Goal: Task Accomplishment & Management: Manage account settings

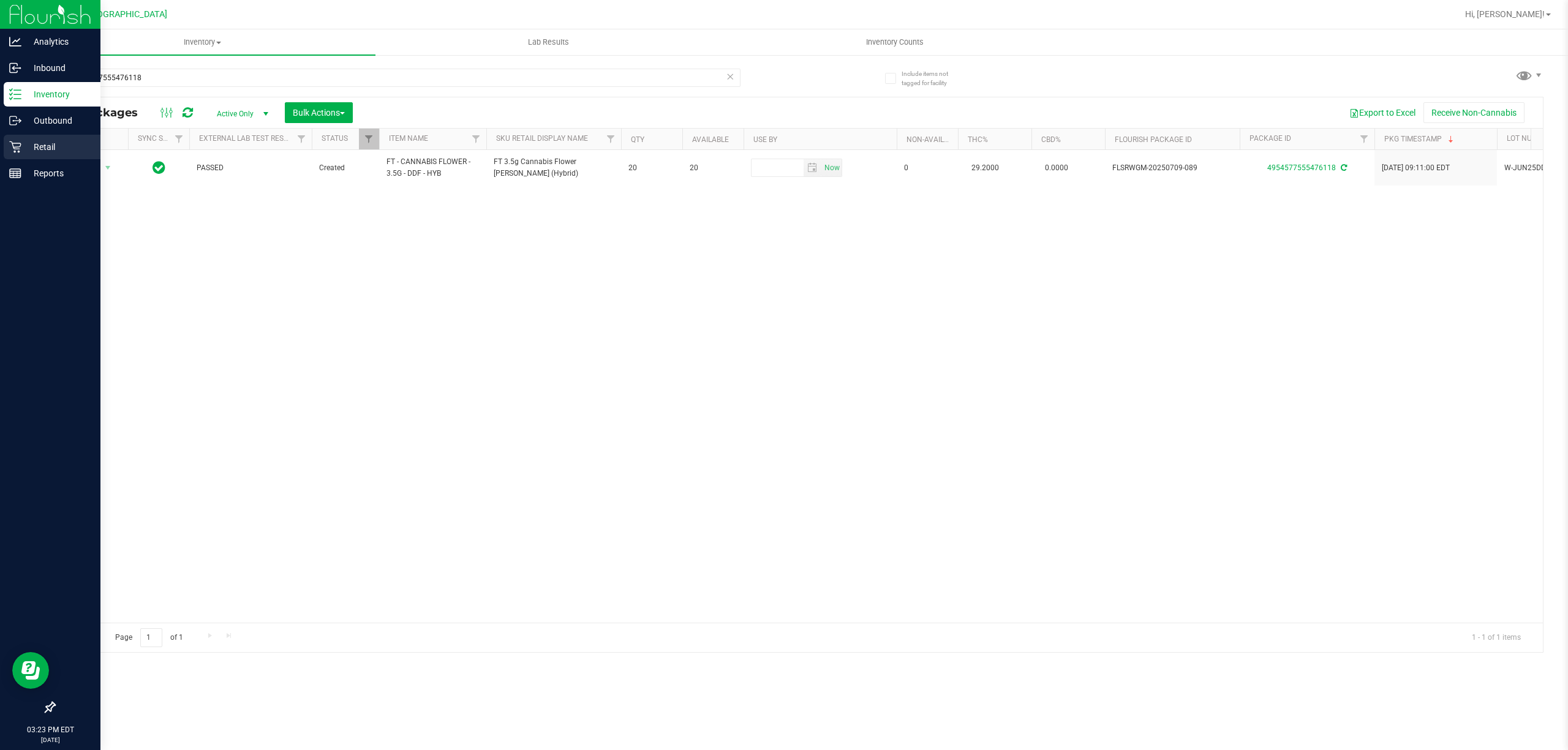
click at [54, 146] on p "Retail" at bounding box center [58, 147] width 74 height 15
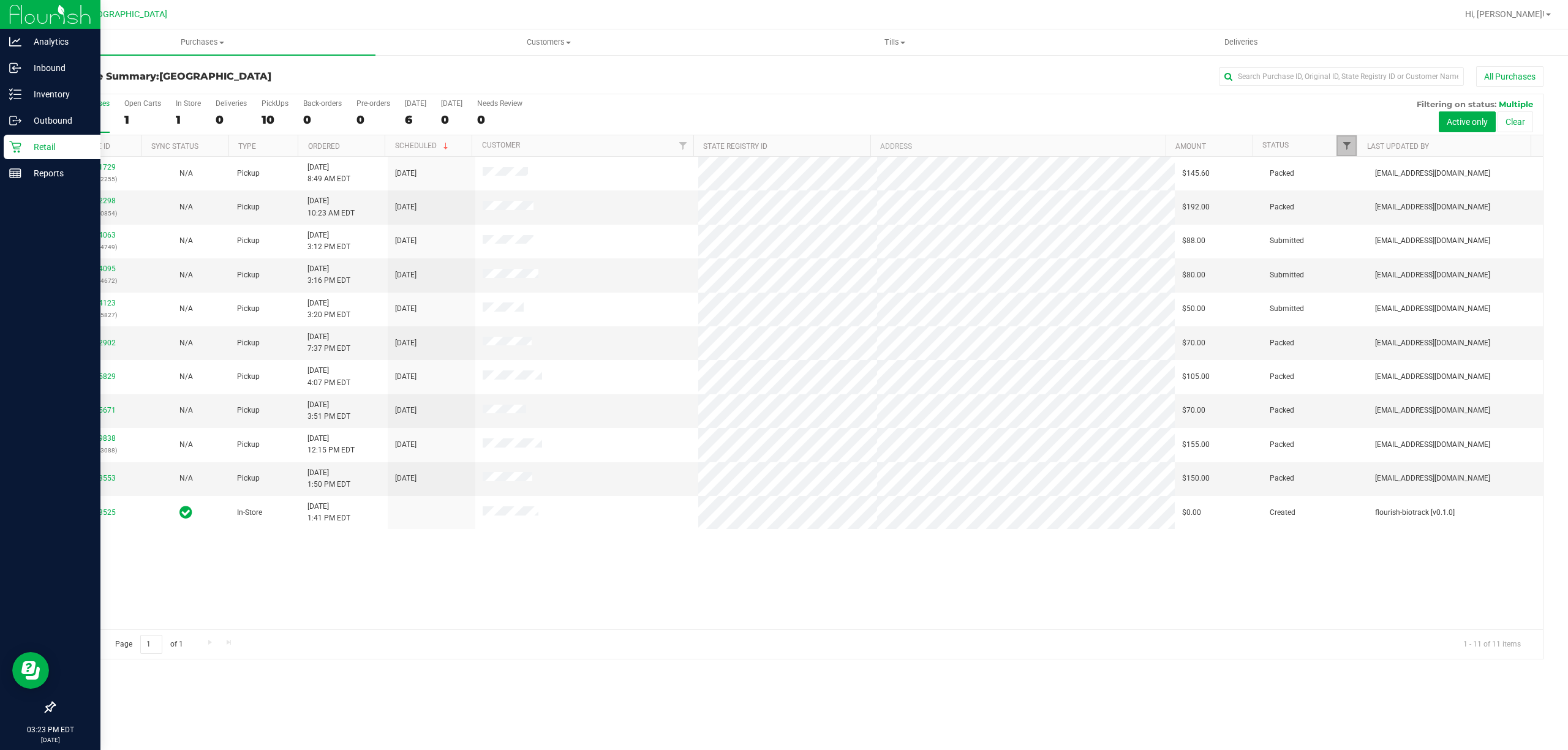
click at [1348, 147] on span "Filter" at bounding box center [1347, 145] width 10 height 10
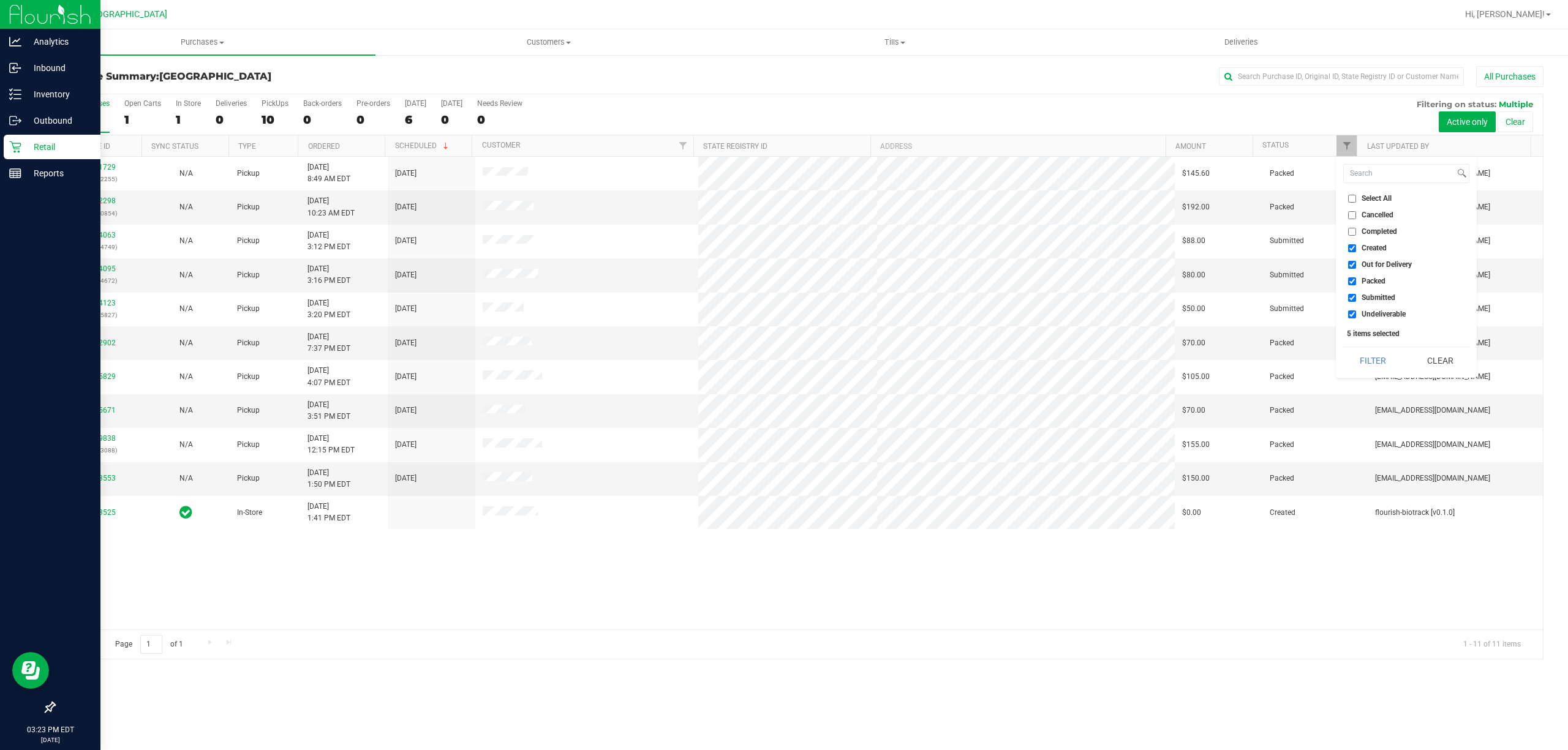
click at [1385, 313] on span "Undeliverable" at bounding box center [1383, 314] width 44 height 7
click at [1357, 313] on input "Undeliverable" at bounding box center [1352, 314] width 8 height 8
checkbox input "false"
click at [1377, 278] on span "Packed" at bounding box center [1374, 281] width 24 height 7
click at [1357, 278] on input "Packed" at bounding box center [1352, 281] width 8 height 8
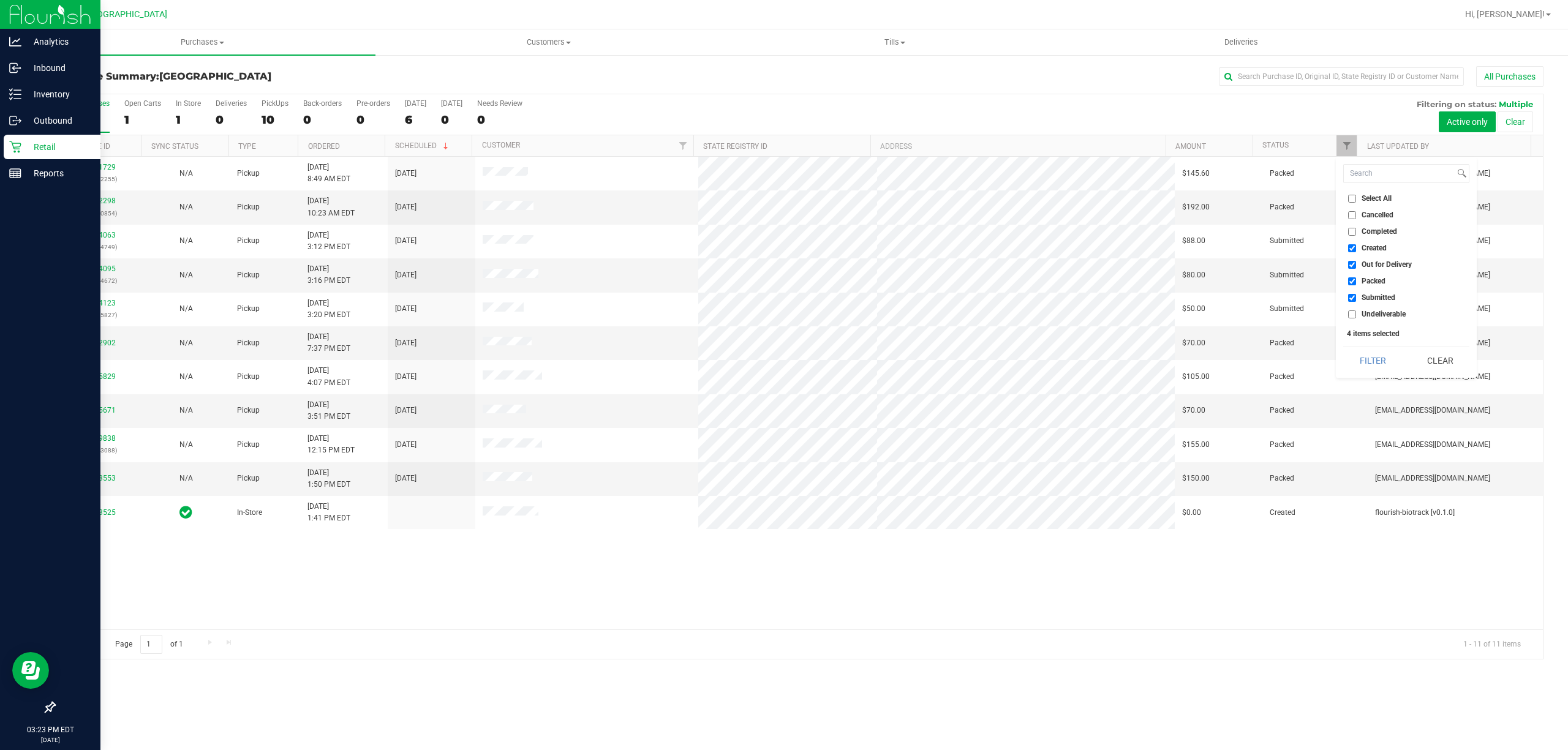
checkbox input "false"
click at [1378, 268] on span "Out for Delivery" at bounding box center [1386, 265] width 50 height 7
click at [1357, 268] on input "Out for Delivery" at bounding box center [1352, 265] width 8 height 8
checkbox input "false"
drag, startPoint x: 1375, startPoint y: 249, endPoint x: 1374, endPoint y: 264, distance: 15.0
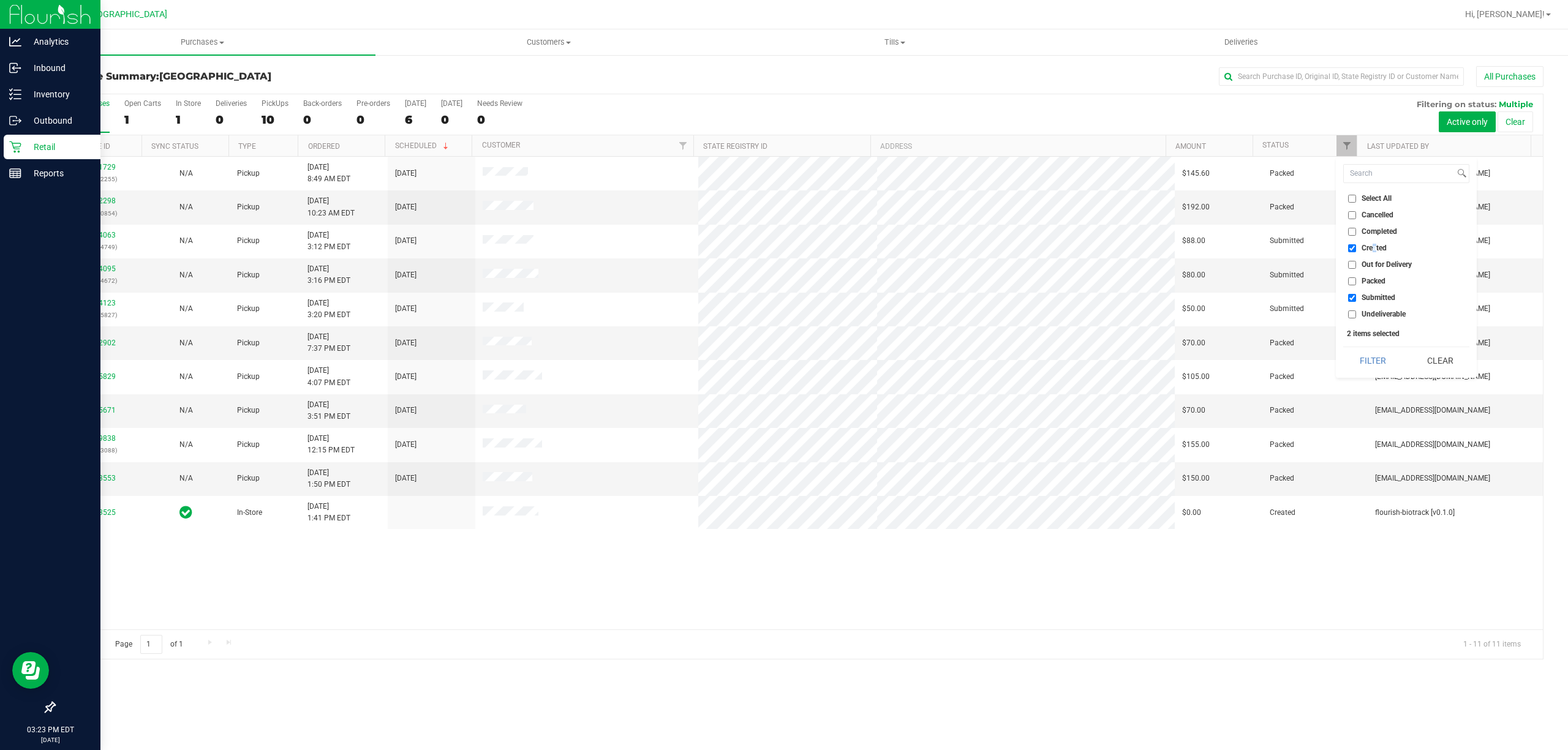
click at [1374, 249] on span "Created" at bounding box center [1374, 248] width 25 height 7
click at [1375, 249] on span "Created" at bounding box center [1374, 248] width 25 height 7
click at [1357, 249] on input "Created" at bounding box center [1352, 248] width 8 height 8
checkbox input "false"
click at [1385, 364] on button "Filter" at bounding box center [1372, 361] width 59 height 27
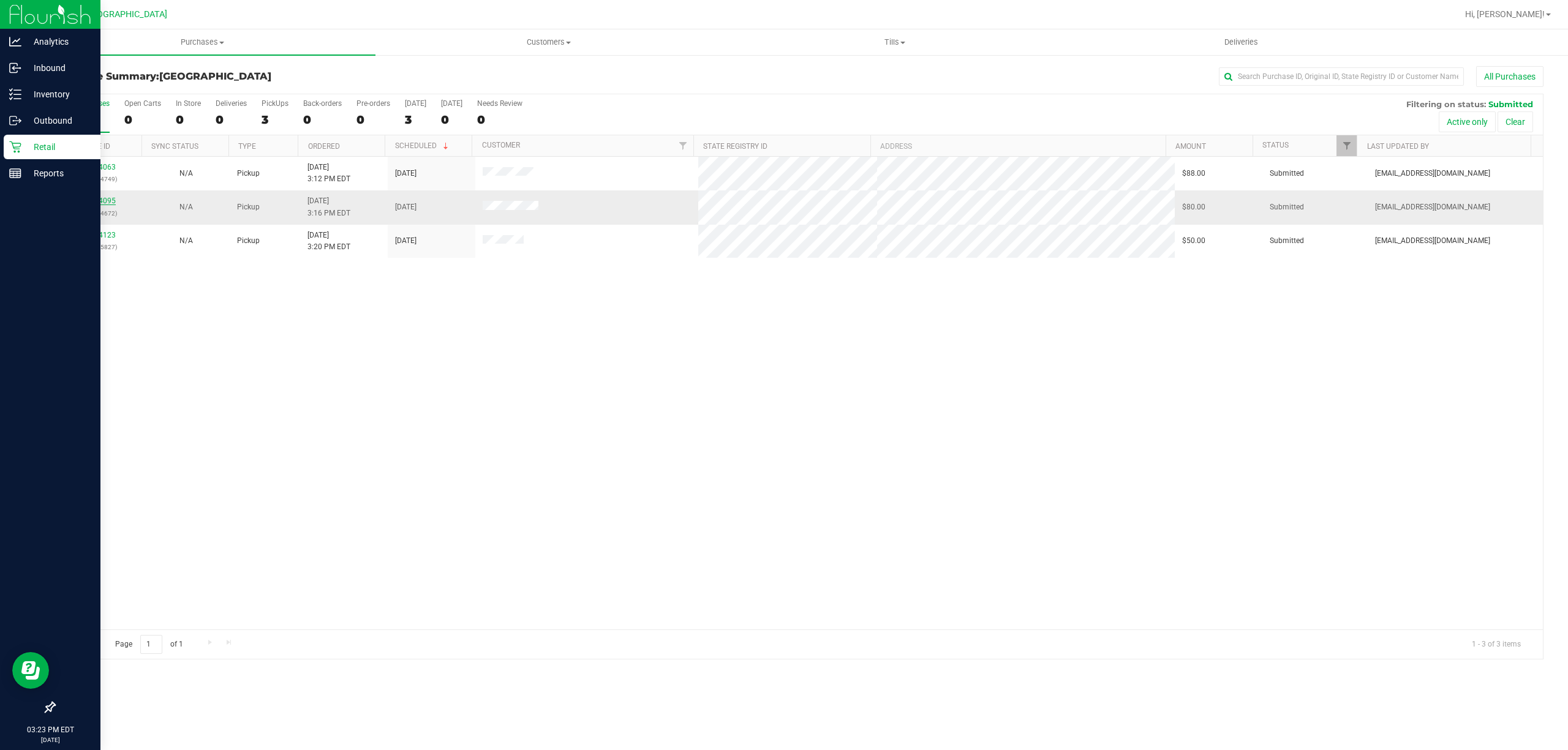
click at [103, 199] on link "11814095" at bounding box center [98, 201] width 34 height 9
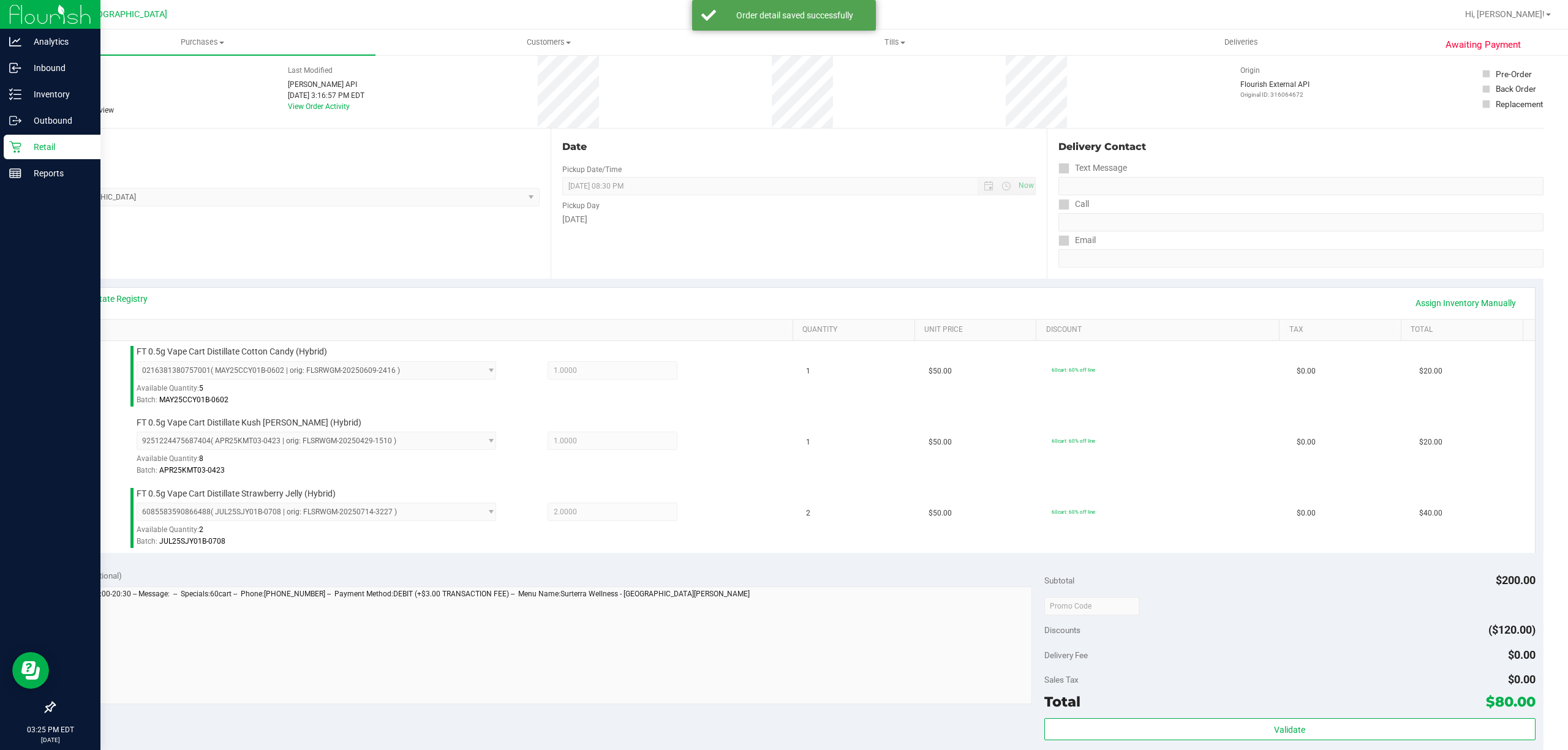
scroll to position [327, 0]
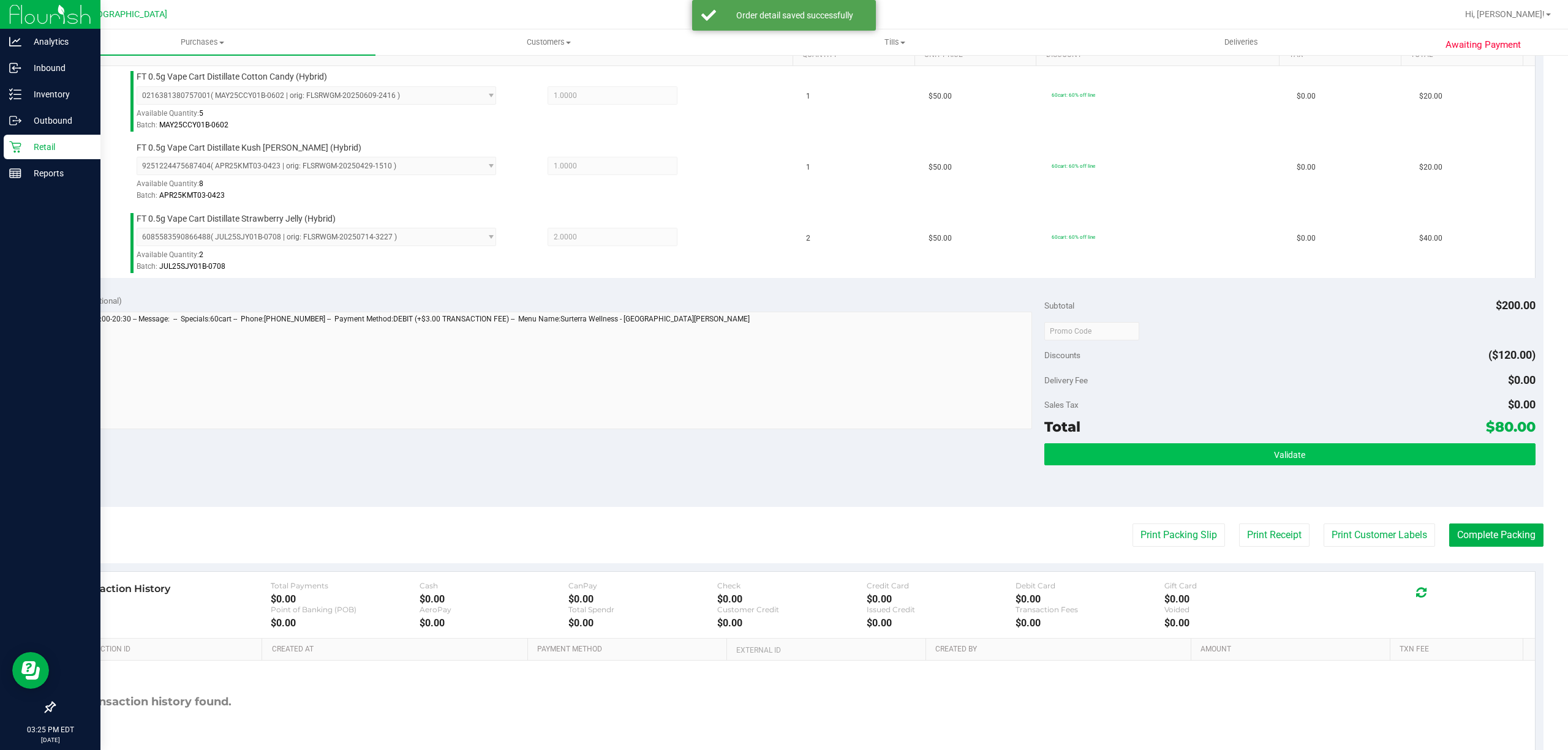
drag, startPoint x: 1302, startPoint y: 475, endPoint x: 1304, endPoint y: 468, distance: 7.3
click at [1302, 472] on div "Validate" at bounding box center [1290, 471] width 491 height 55
click at [1306, 464] on button "Validate" at bounding box center [1290, 455] width 491 height 22
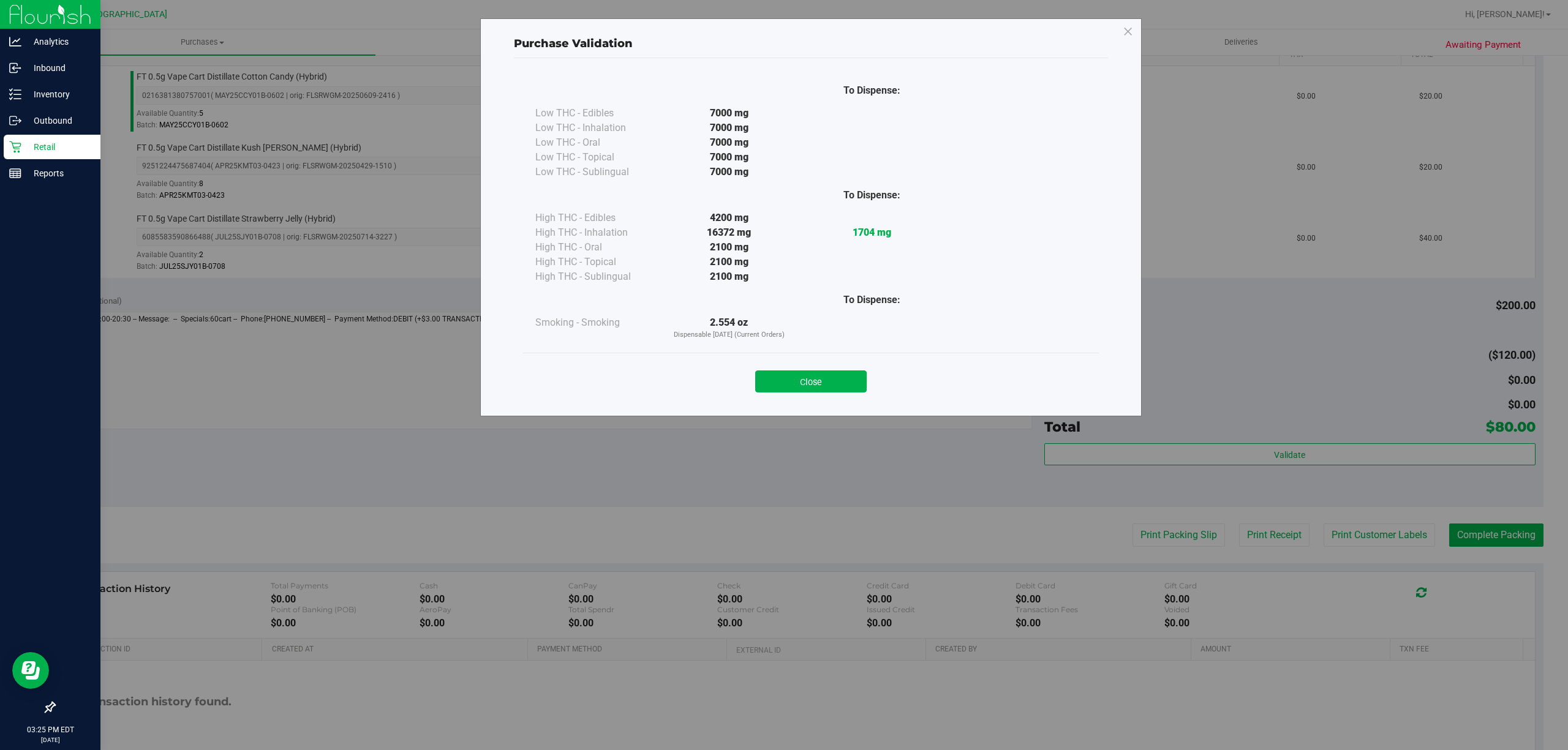
click at [789, 400] on div "Close" at bounding box center [811, 377] width 576 height 50
click at [787, 382] on button "Close" at bounding box center [812, 382] width 112 height 22
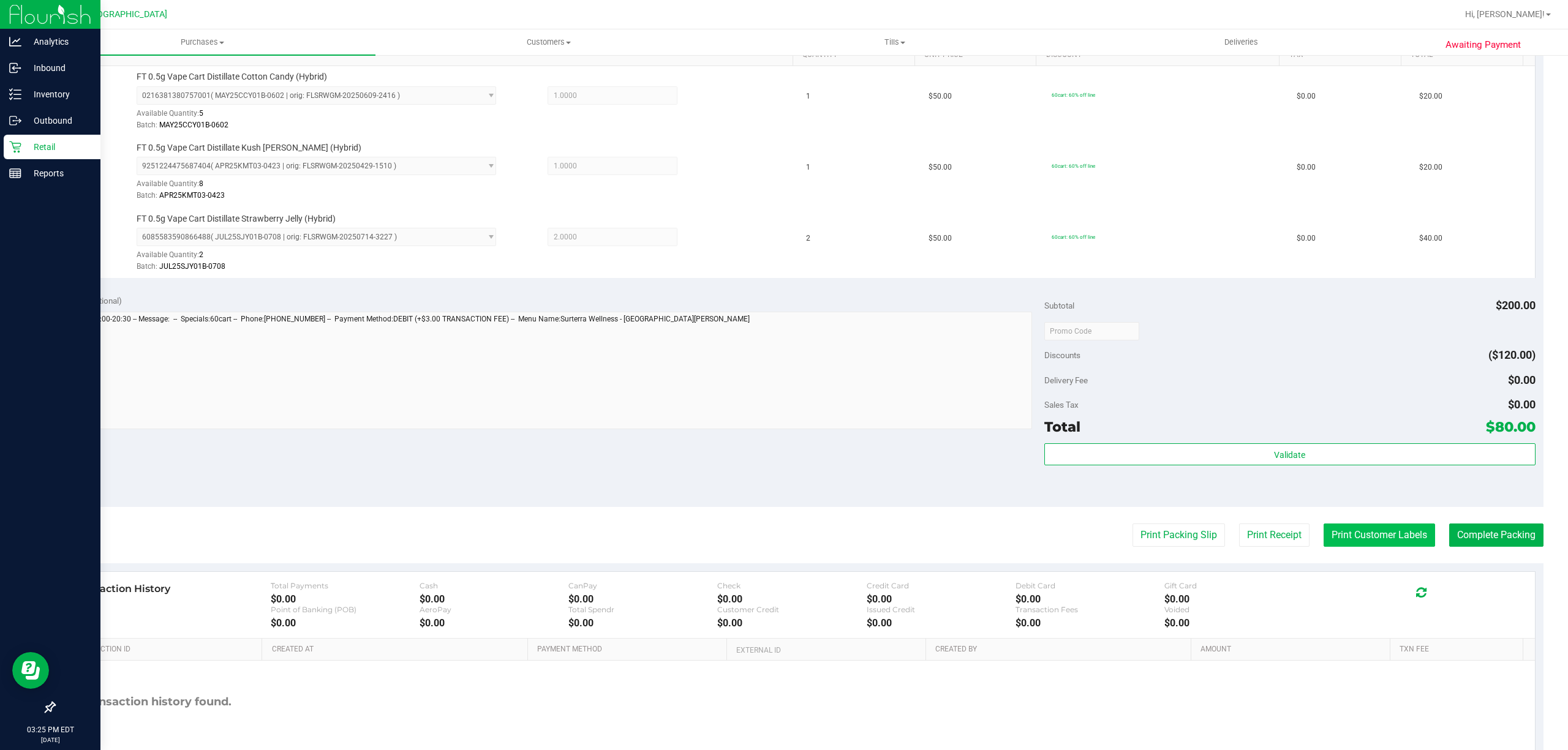
click at [1358, 546] on button "Print Customer Labels" at bounding box center [1380, 535] width 112 height 23
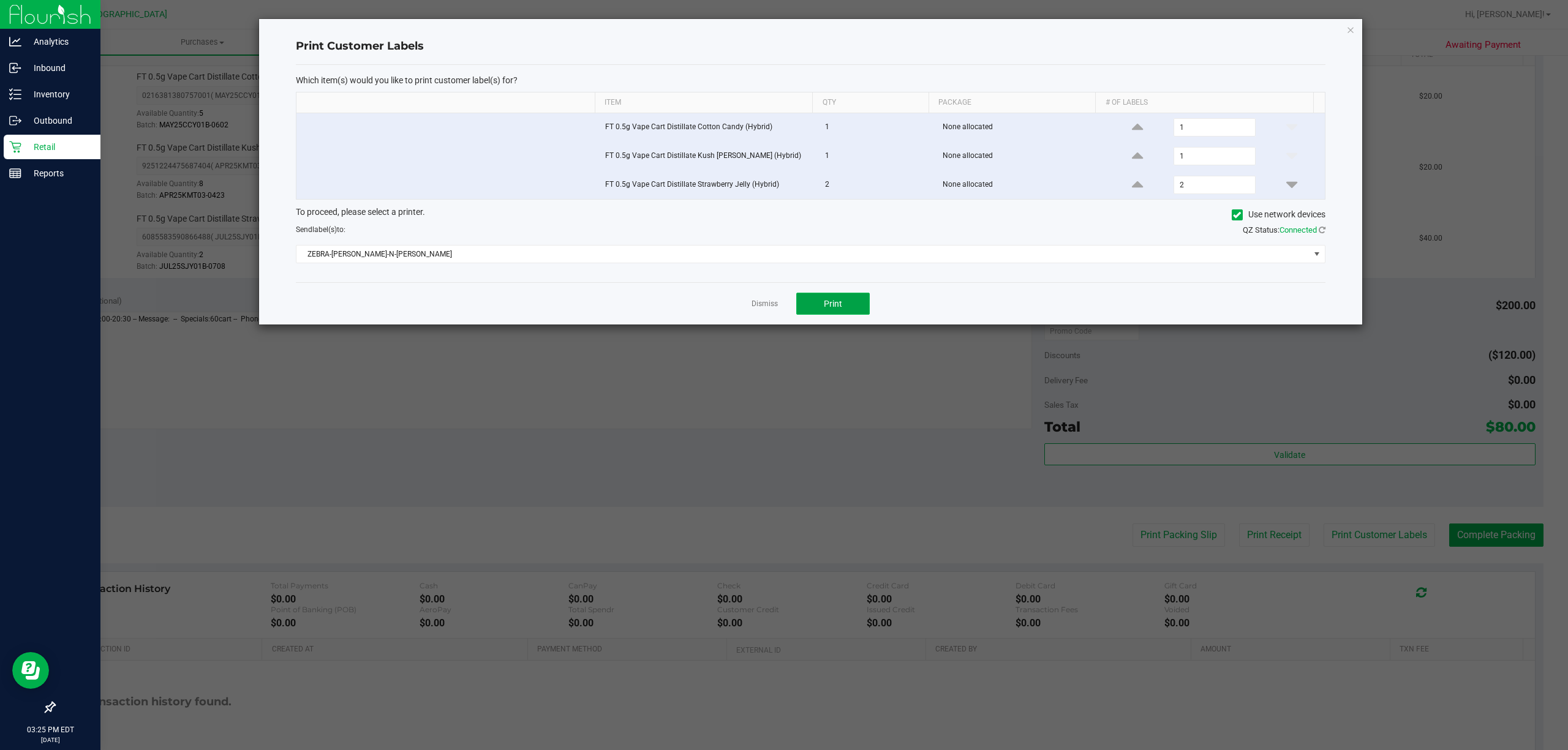
click at [803, 312] on button "Print" at bounding box center [833, 304] width 74 height 22
click at [769, 296] on div "Dismiss Print" at bounding box center [810, 303] width 1030 height 42
click at [774, 302] on link "Dismiss" at bounding box center [765, 304] width 26 height 10
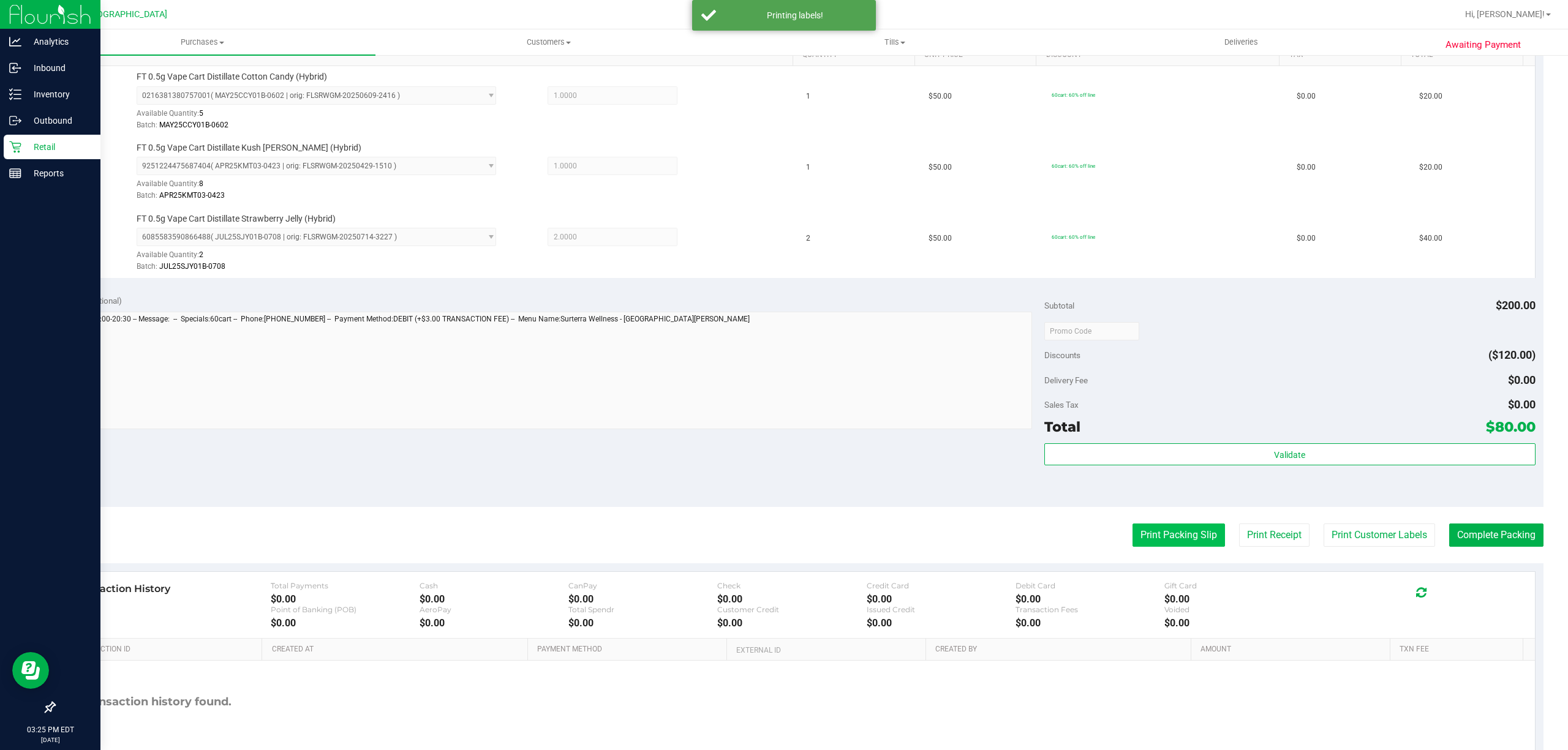
click at [1170, 536] on button "Print Packing Slip" at bounding box center [1179, 535] width 92 height 23
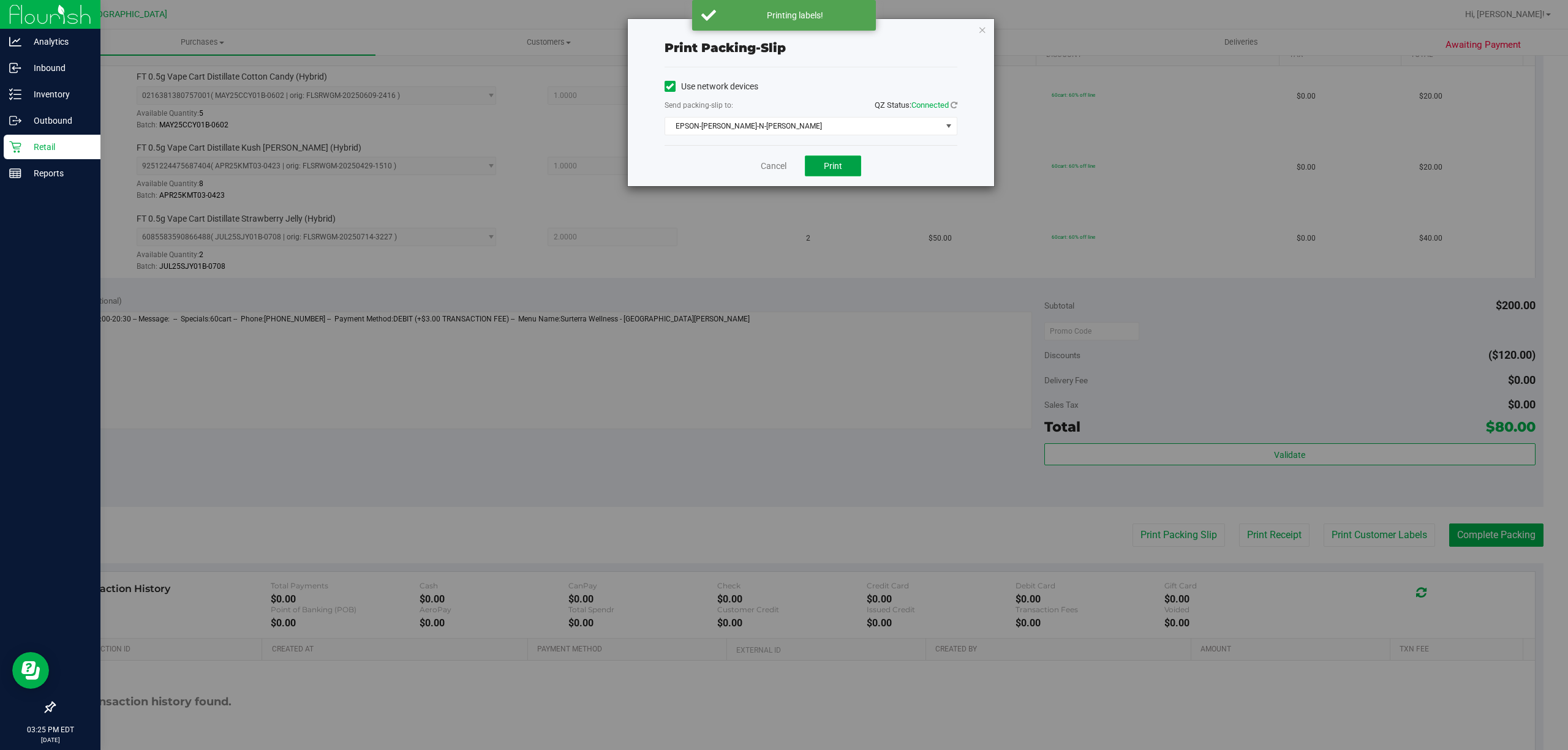
click at [848, 160] on button "Print" at bounding box center [833, 166] width 57 height 21
drag, startPoint x: 981, startPoint y: 28, endPoint x: 1255, endPoint y: 235, distance: 343.4
click at [981, 27] on icon "button" at bounding box center [983, 30] width 9 height 15
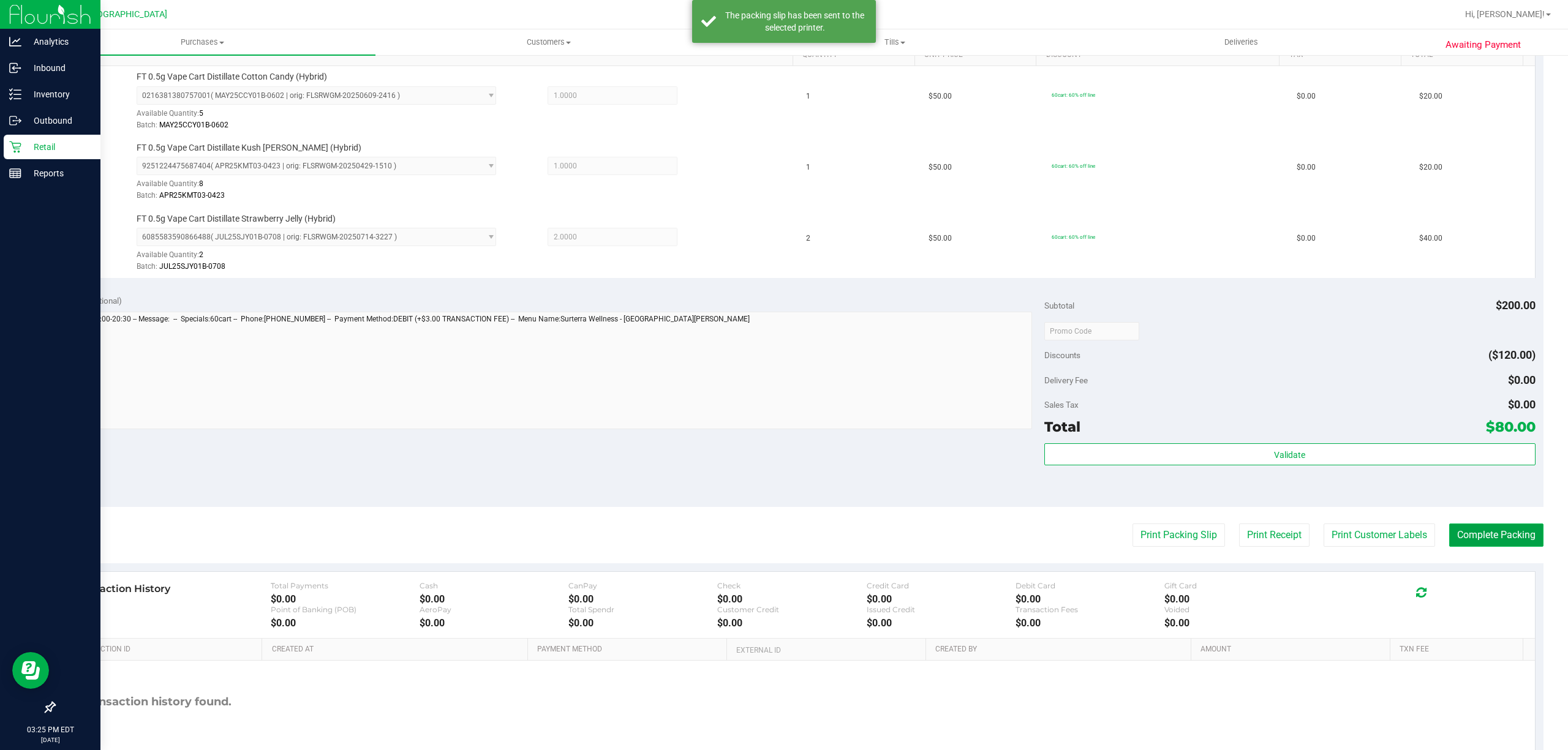
click at [1483, 535] on button "Complete Packing" at bounding box center [1497, 535] width 95 height 23
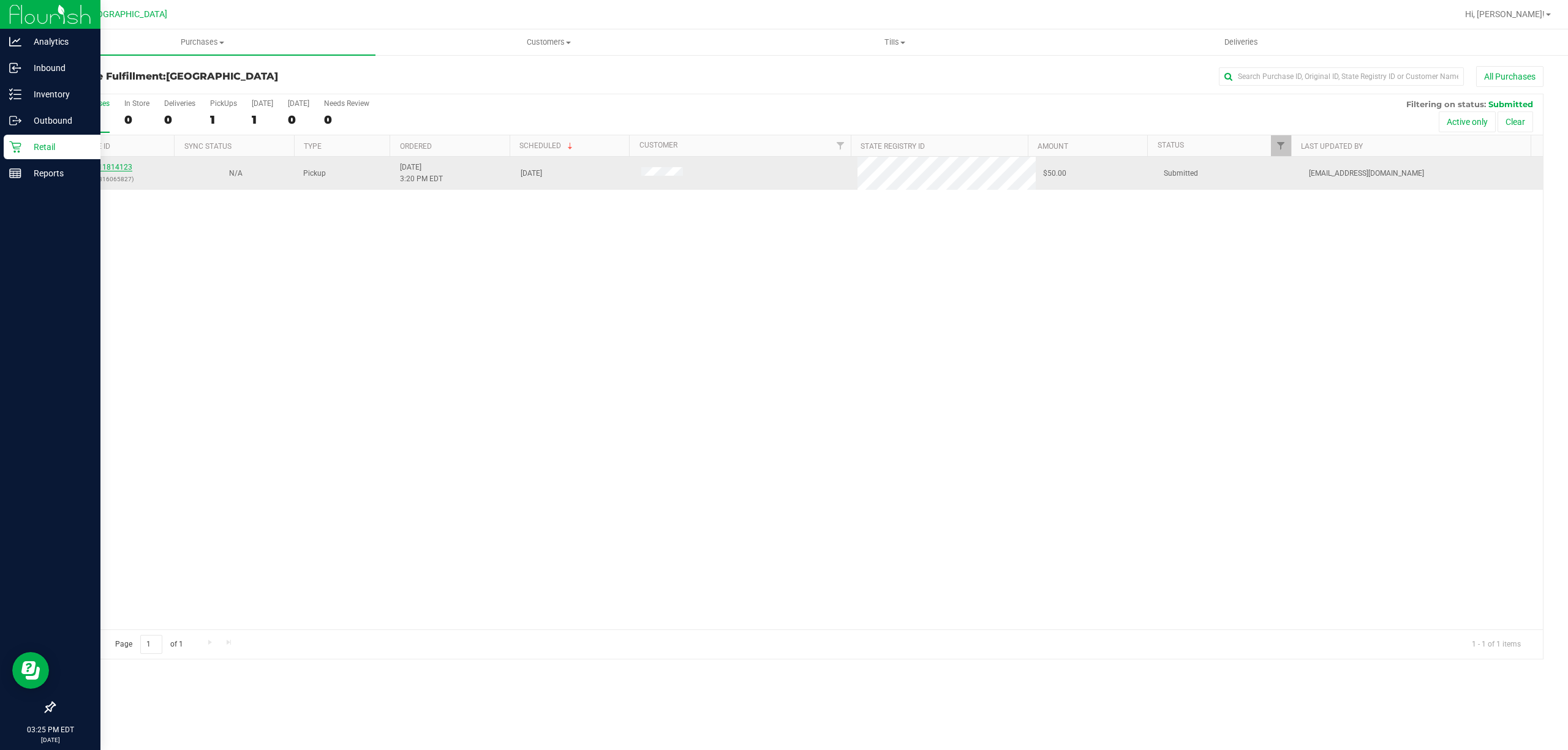
click at [121, 164] on link "11814123" at bounding box center [115, 167] width 34 height 9
